Goal: Contribute content: Contribute content

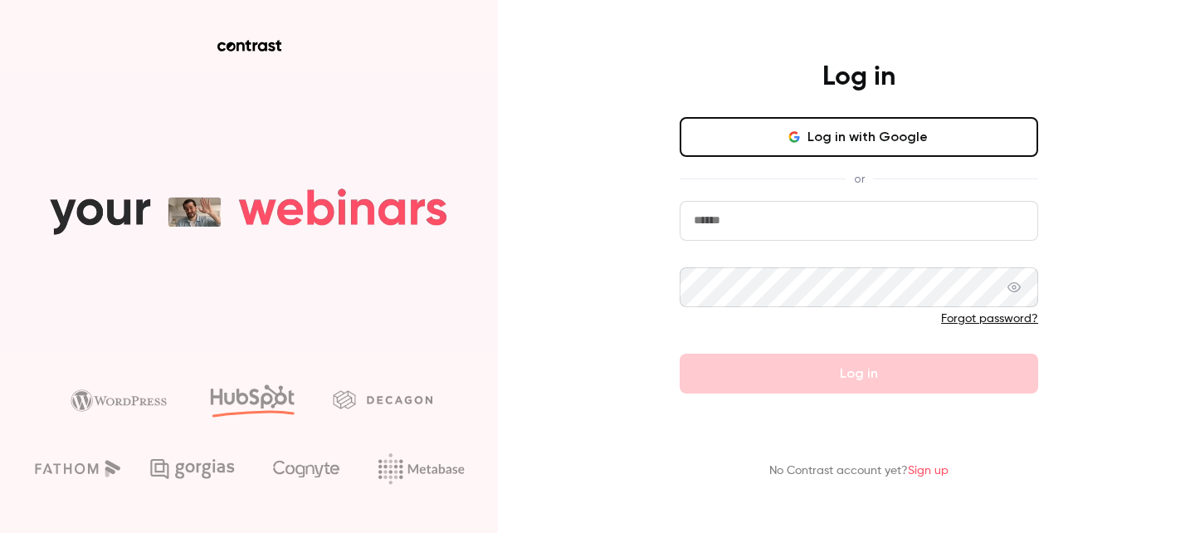
click at [824, 149] on button "Log in with Google" at bounding box center [859, 137] width 358 height 40
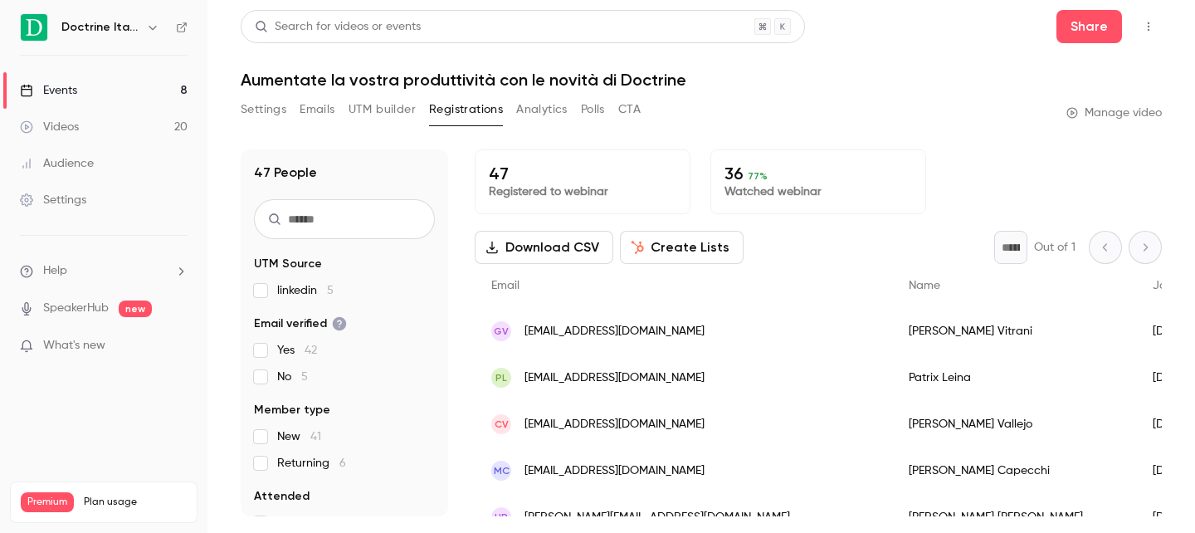
click at [117, 35] on h6 "Doctrine Italia" at bounding box center [100, 27] width 78 height 17
click at [109, 28] on h6 "Doctrine Italia" at bounding box center [100, 27] width 78 height 17
click at [89, 72] on link "Events 8" at bounding box center [103, 90] width 207 height 37
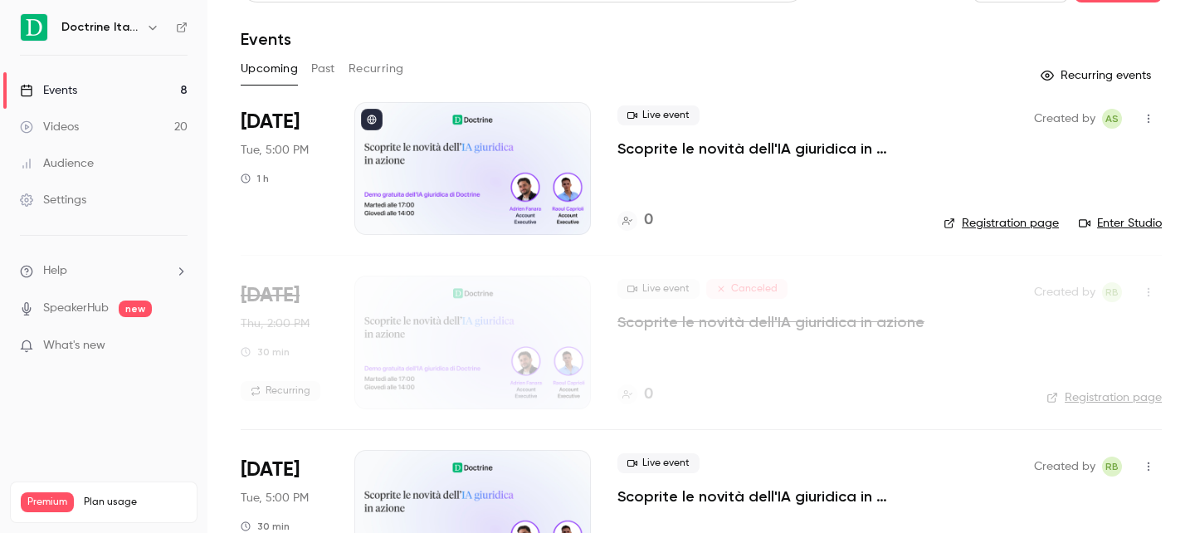
scroll to position [47, 0]
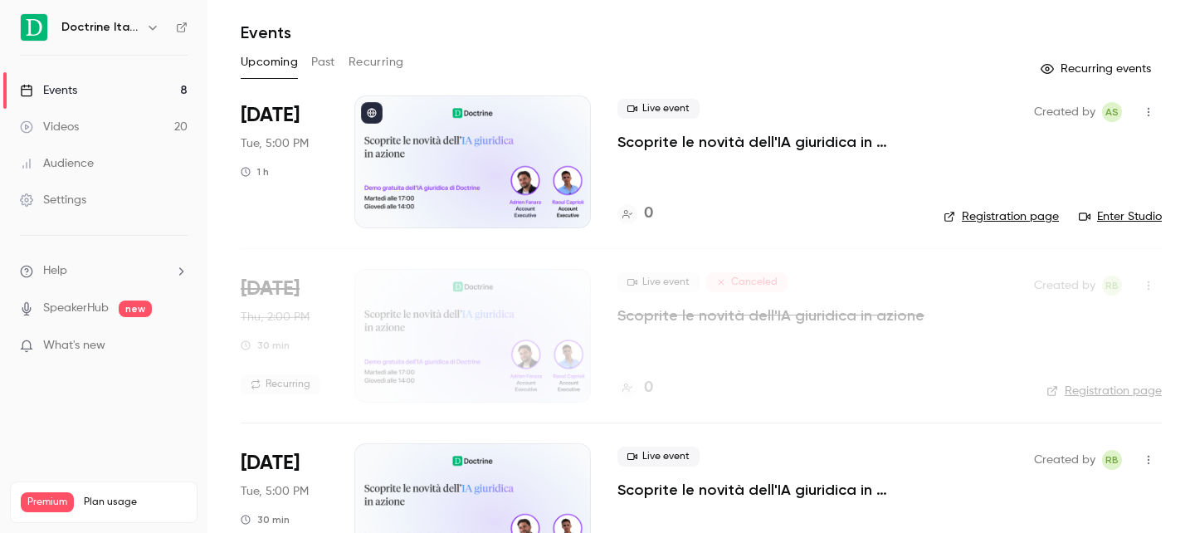
click at [309, 58] on div "Upcoming Past Recurring" at bounding box center [701, 62] width 921 height 27
click at [326, 61] on button "Past" at bounding box center [323, 62] width 24 height 27
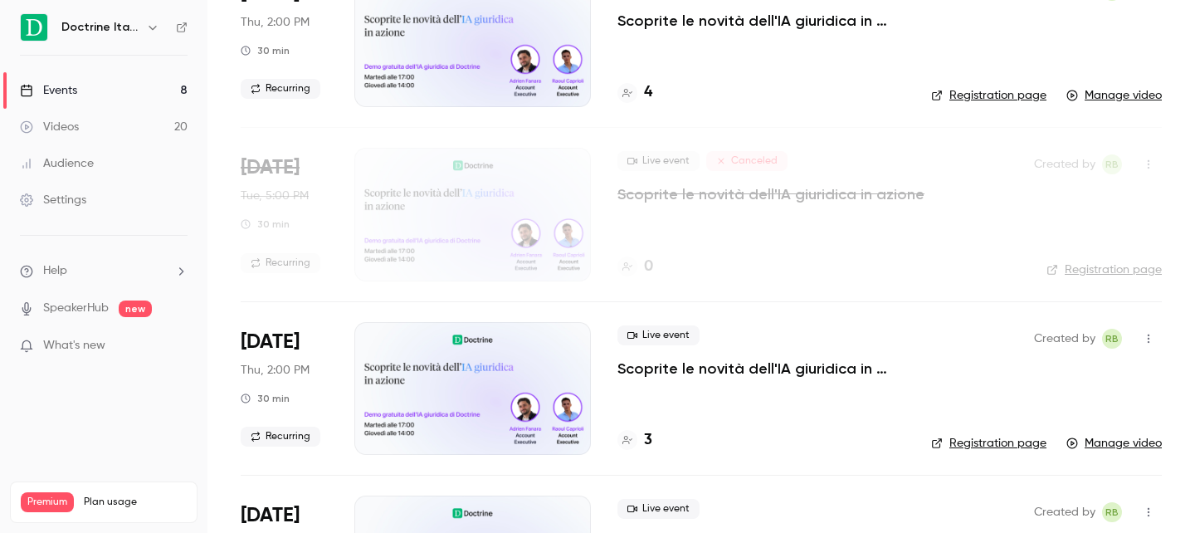
scroll to position [17, 0]
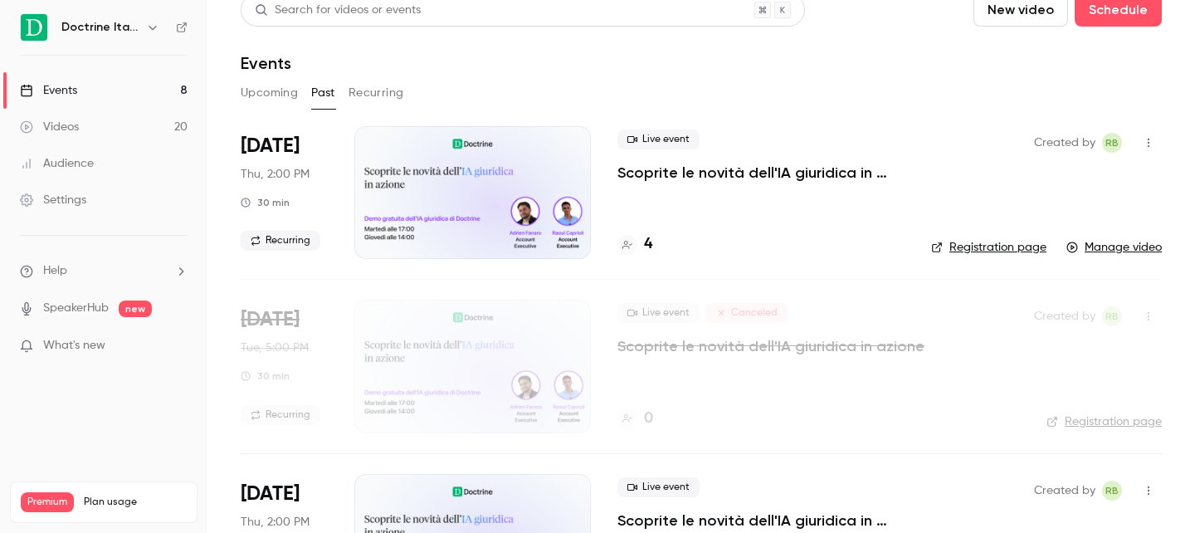
click at [668, 174] on p "Scoprite le novità dell'IA giuridica in azione" at bounding box center [760, 173] width 287 height 20
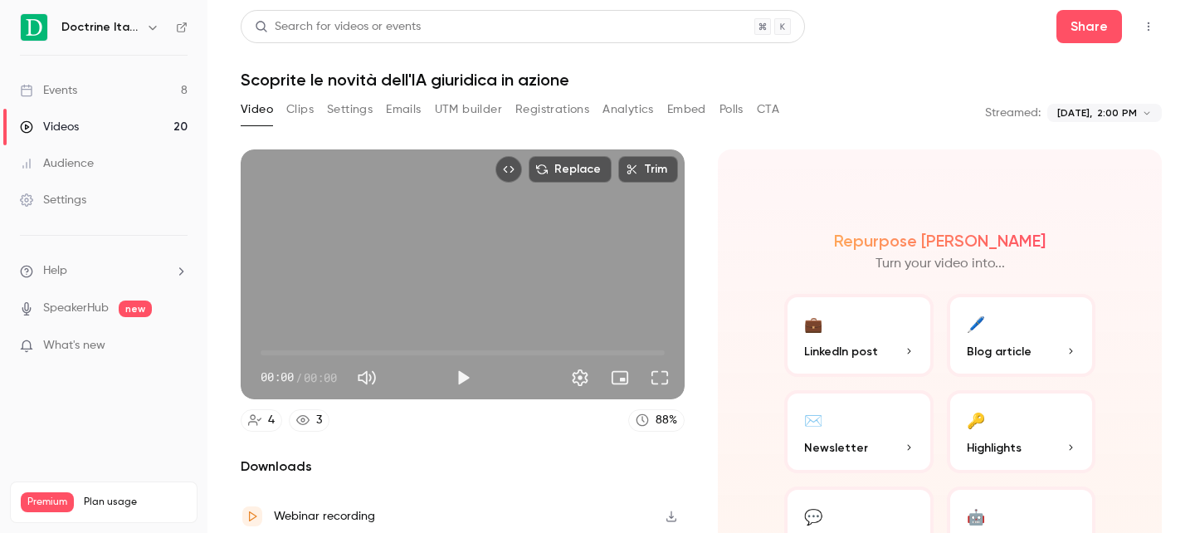
scroll to position [118, 0]
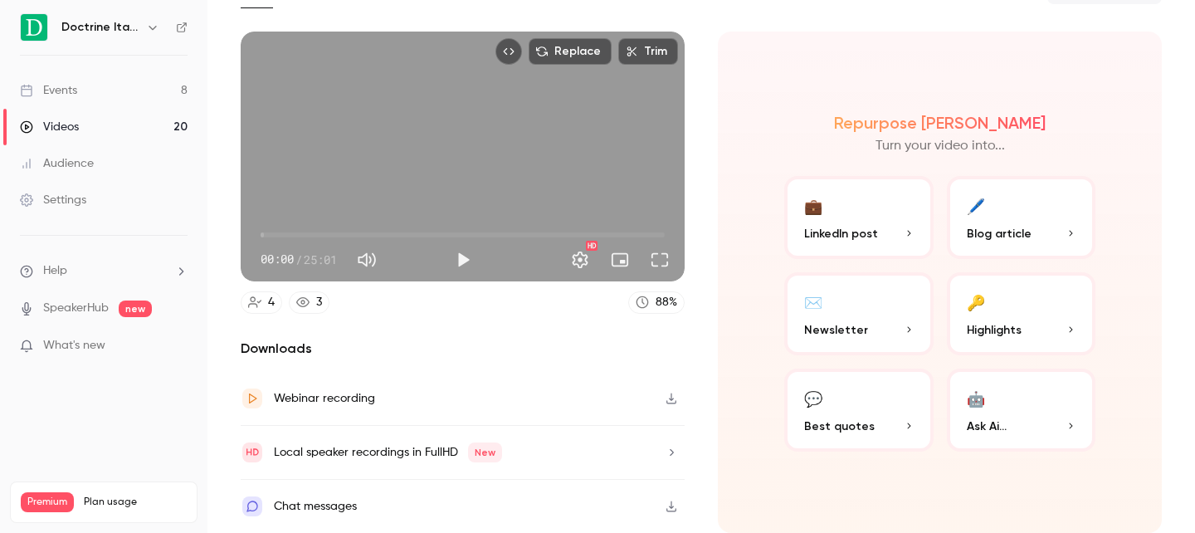
click at [660, 398] on button "button" at bounding box center [671, 398] width 27 height 27
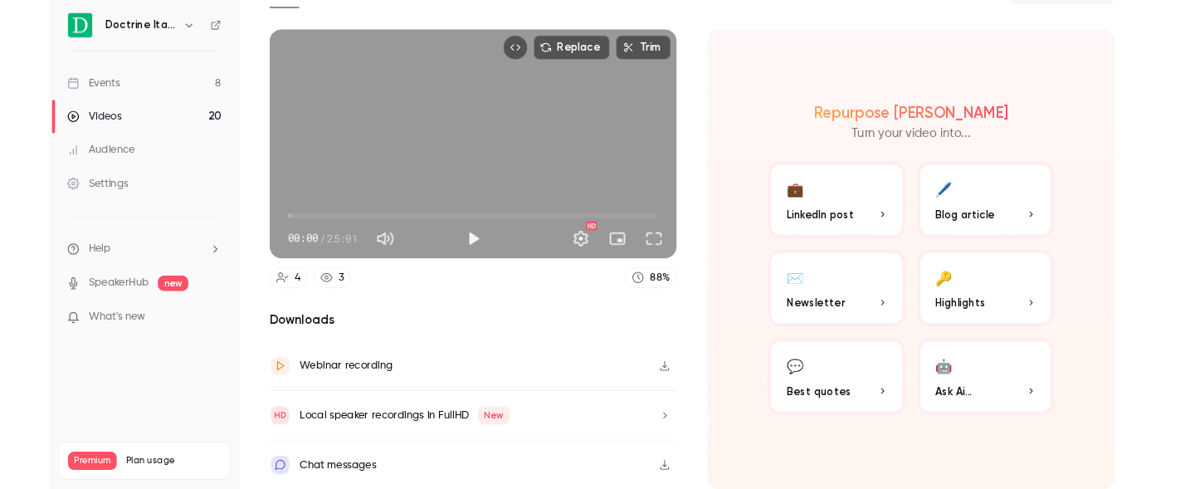
scroll to position [0, 0]
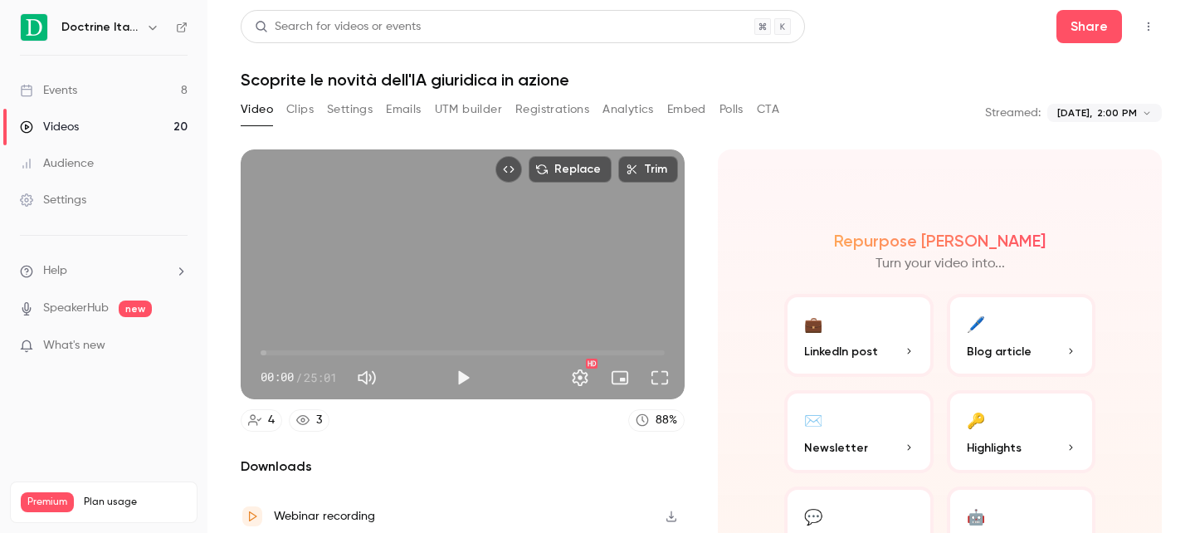
click at [1157, 24] on button "Top Bar Actions" at bounding box center [1148, 26] width 27 height 27
click at [875, 63] on div at bounding box center [597, 266] width 1195 height 533
click at [68, 97] on div "Events" at bounding box center [48, 90] width 57 height 17
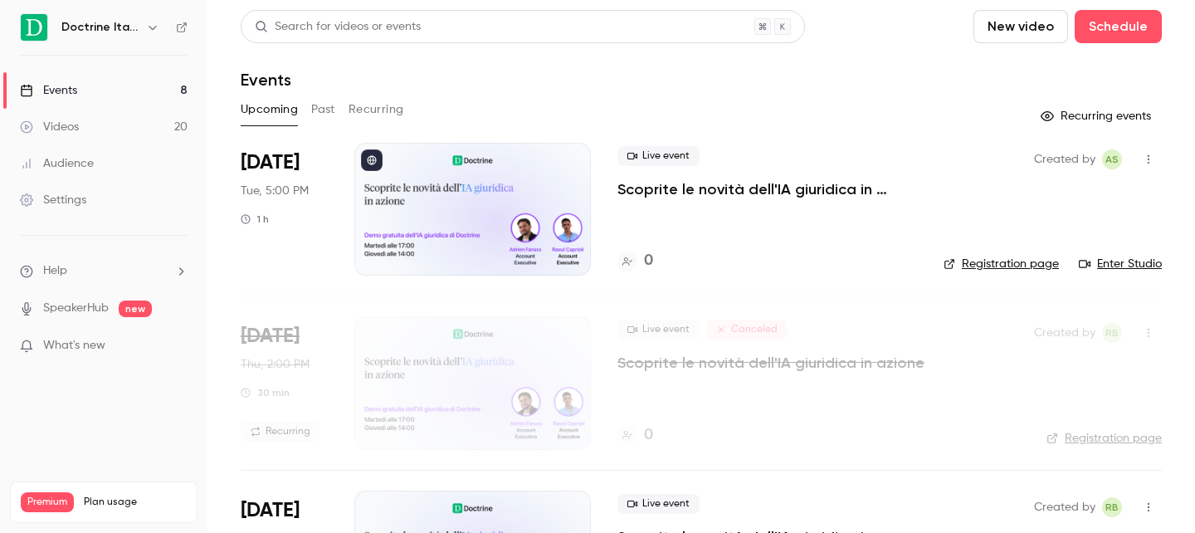
click at [1011, 35] on button "New video" at bounding box center [1020, 26] width 95 height 33
click at [847, 85] on div at bounding box center [597, 266] width 1195 height 533
click at [1020, 33] on button "New video" at bounding box center [1020, 26] width 95 height 33
click at [996, 64] on li "Record" at bounding box center [1067, 72] width 179 height 43
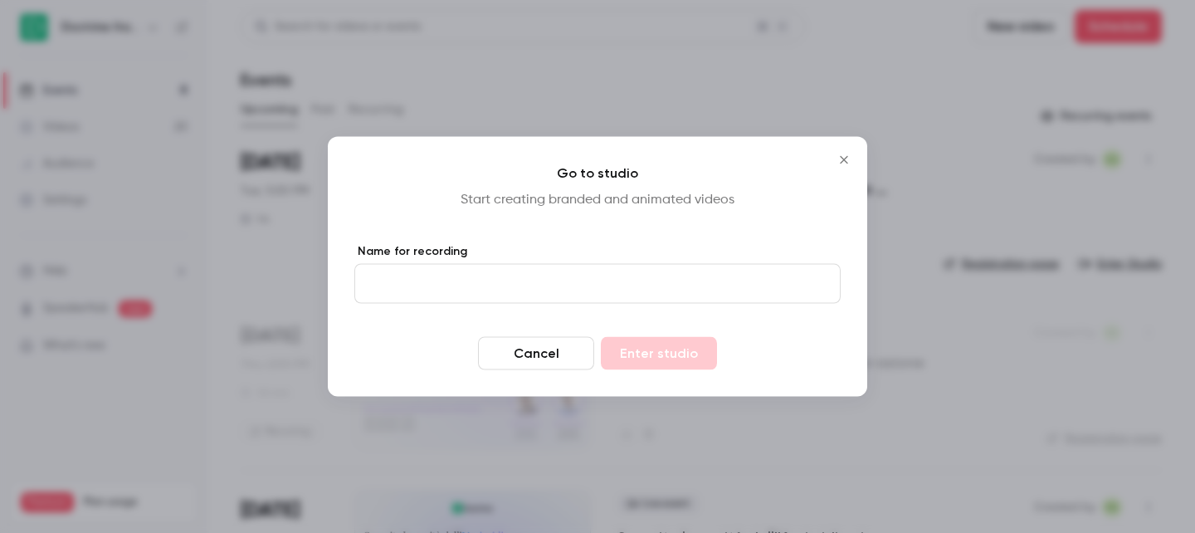
click at [480, 278] on input "Name for recording" at bounding box center [597, 284] width 486 height 40
click at [585, 201] on p "Start creating branded and animated videos" at bounding box center [597, 200] width 486 height 20
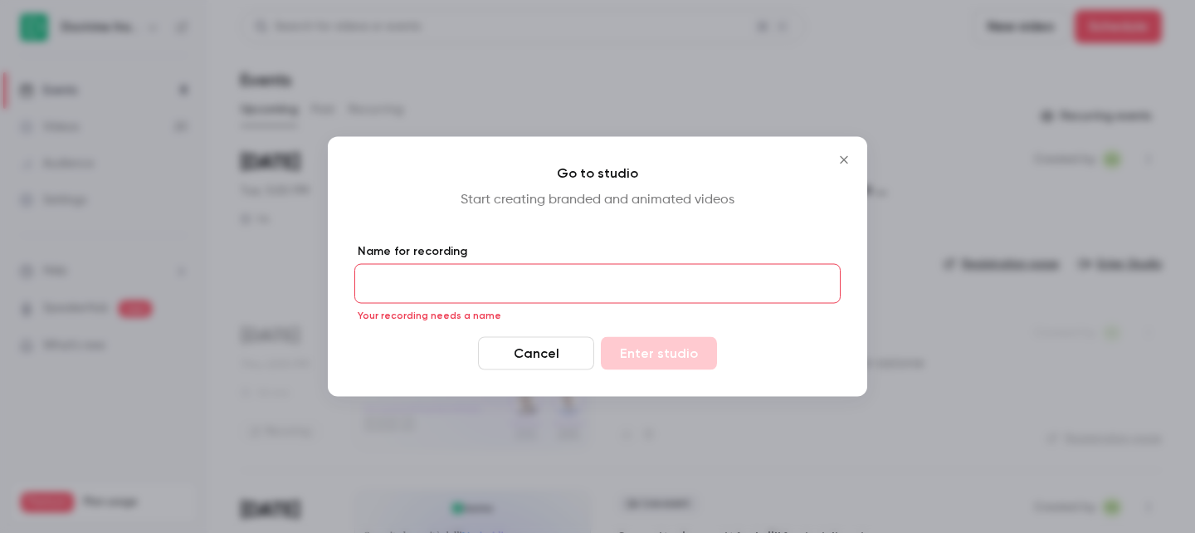
click at [564, 276] on input "Name for recording" at bounding box center [597, 284] width 486 height 40
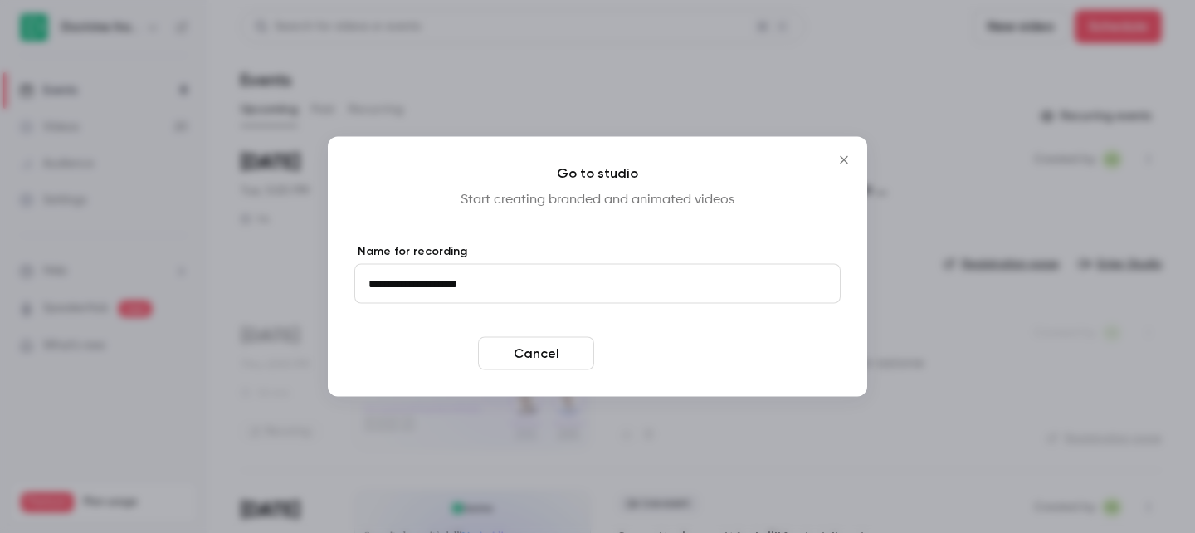
type input "**********"
click at [701, 358] on button "Enter studio" at bounding box center [659, 353] width 116 height 33
